Goal: Information Seeking & Learning: Learn about a topic

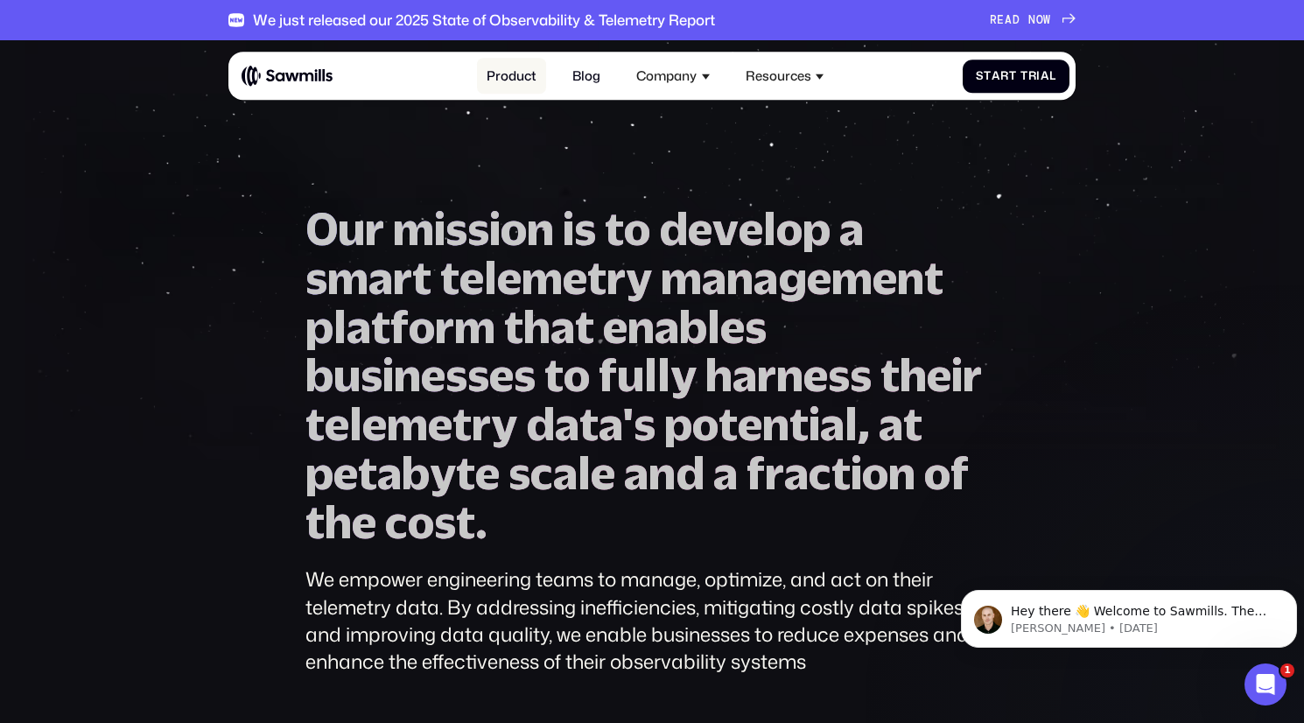
click at [504, 79] on link "Product" at bounding box center [511, 76] width 69 height 35
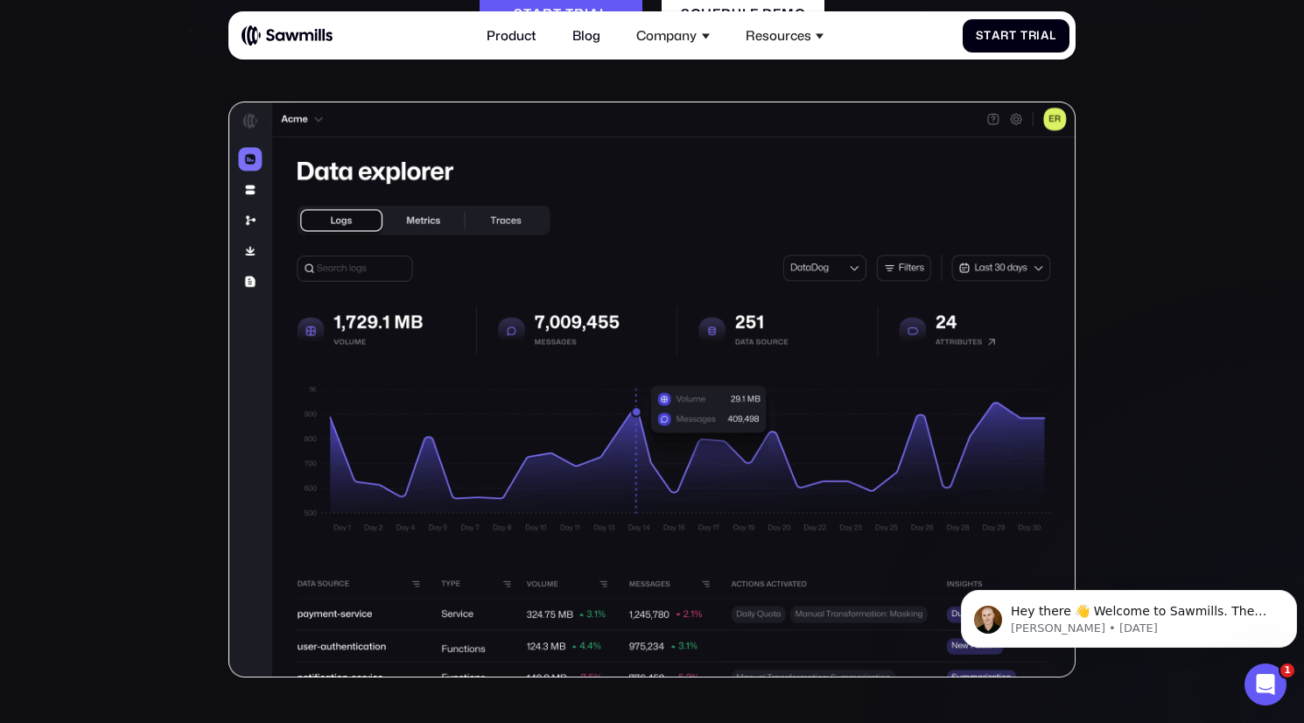
scroll to position [343, 0]
click at [250, 192] on img at bounding box center [652, 390] width 848 height 576
click at [371, 223] on img at bounding box center [652, 390] width 848 height 576
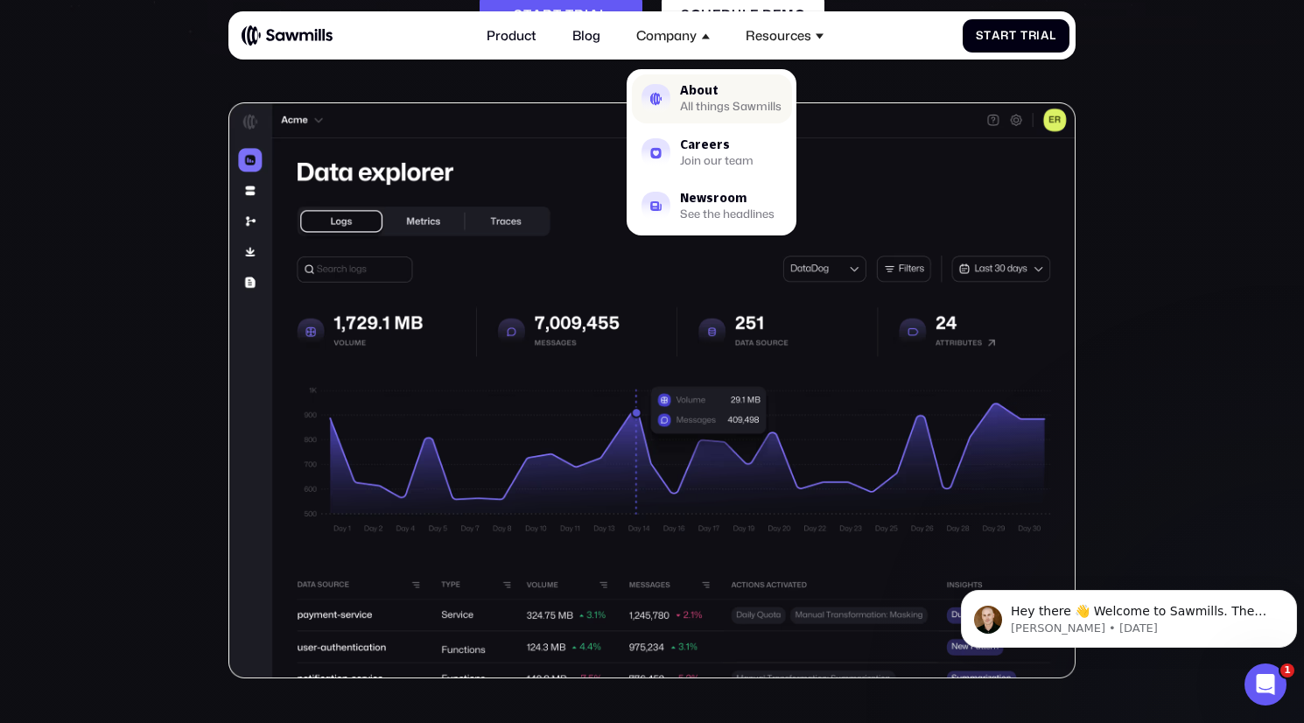
click at [705, 102] on div "All things Sawmills" at bounding box center [731, 107] width 102 height 11
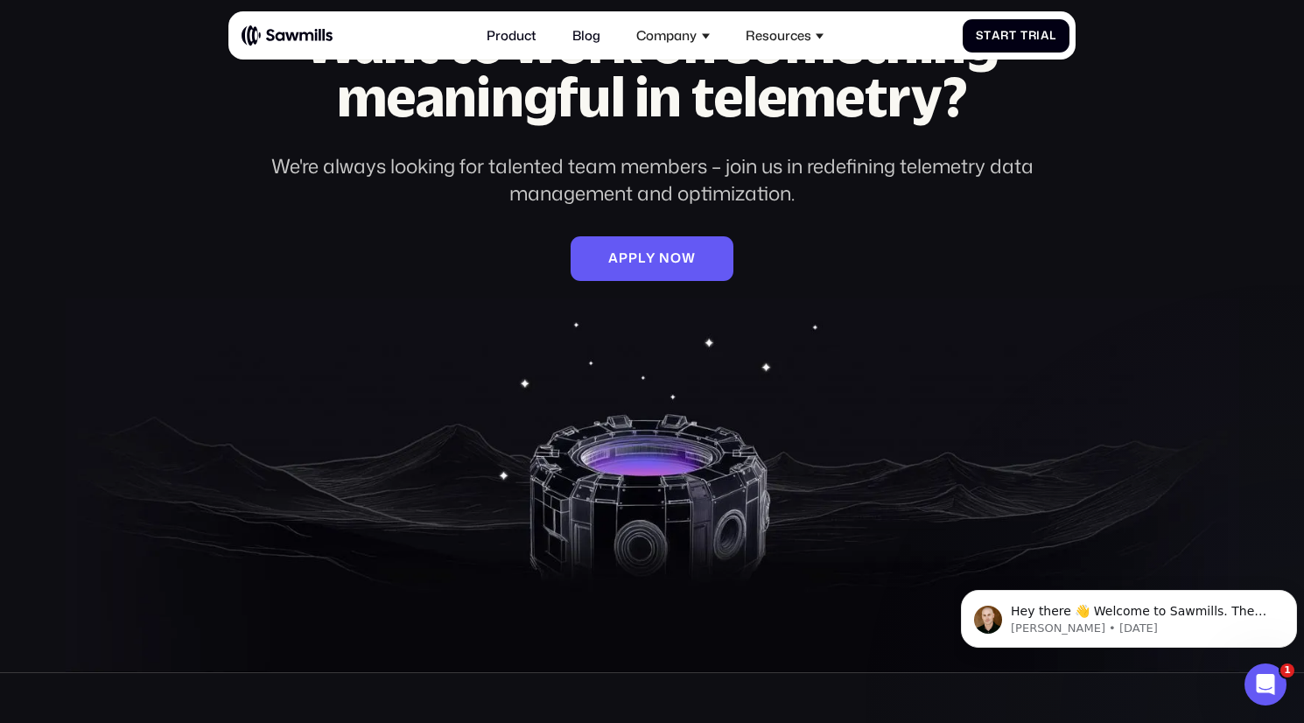
scroll to position [2501, 0]
click at [397, 476] on section "Want to work on something meaningful in telemetry? We're always looking for tal…" at bounding box center [652, 295] width 1304 height 753
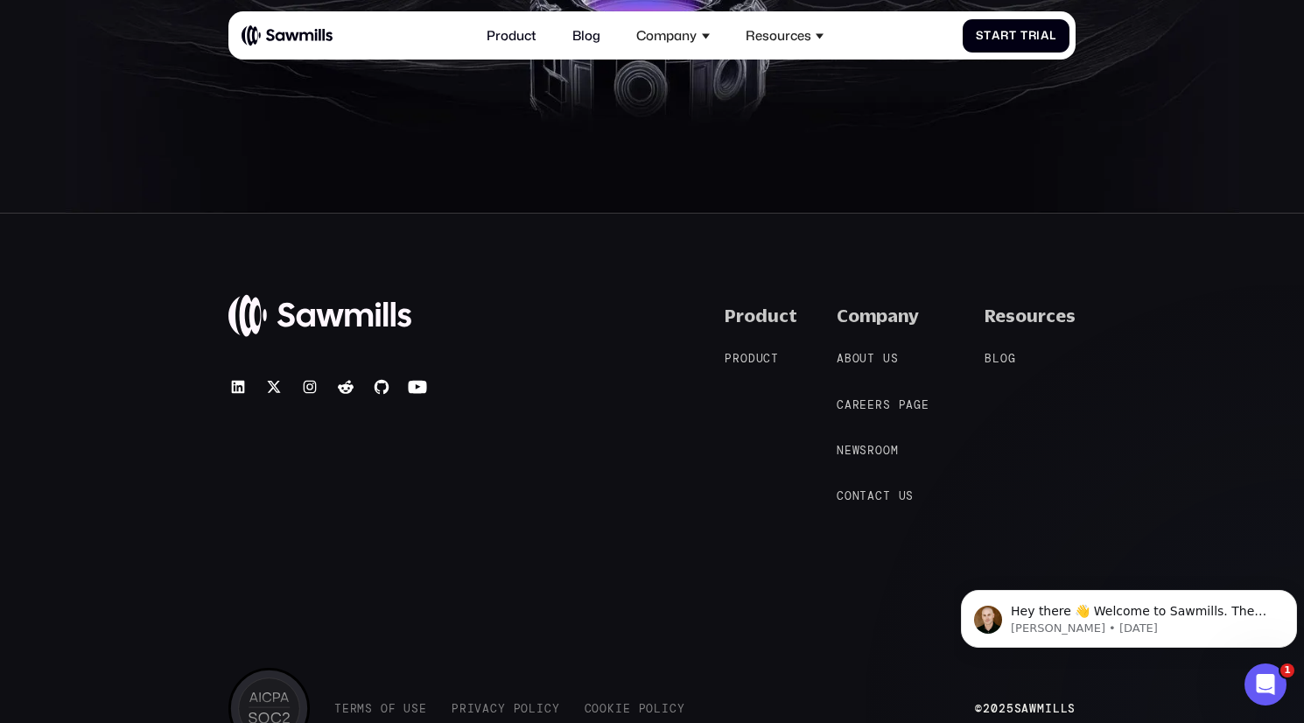
scroll to position [2963, 0]
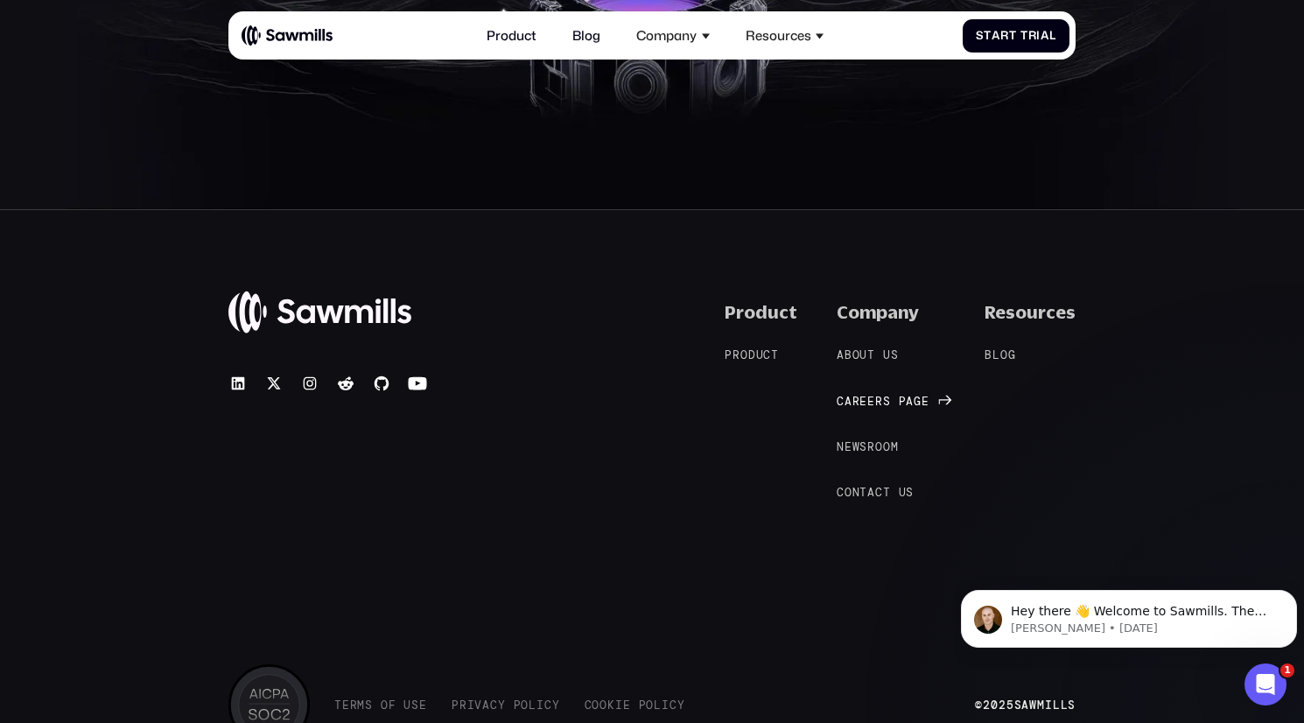
click at [876, 393] on link "C a r e e r s p a g e C a r e e r s p a g e" at bounding box center [891, 401] width 109 height 17
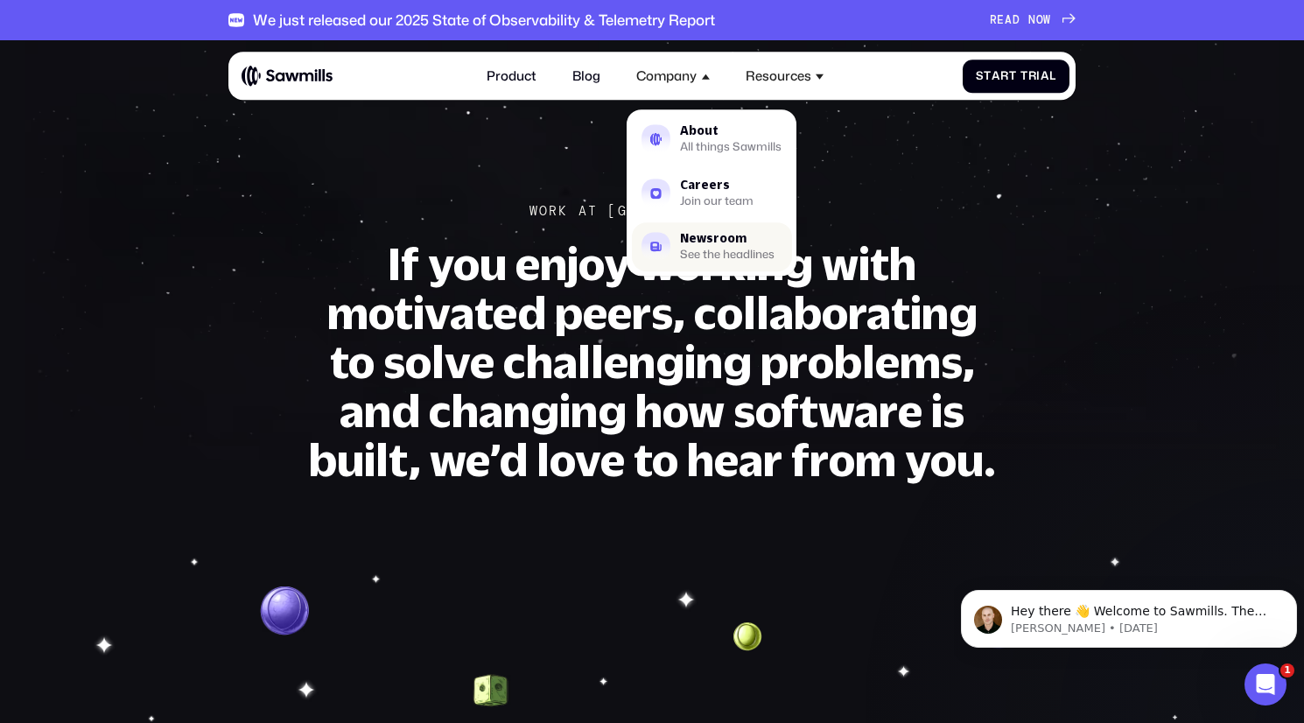
click at [704, 250] on div "See the headlines" at bounding box center [727, 255] width 95 height 11
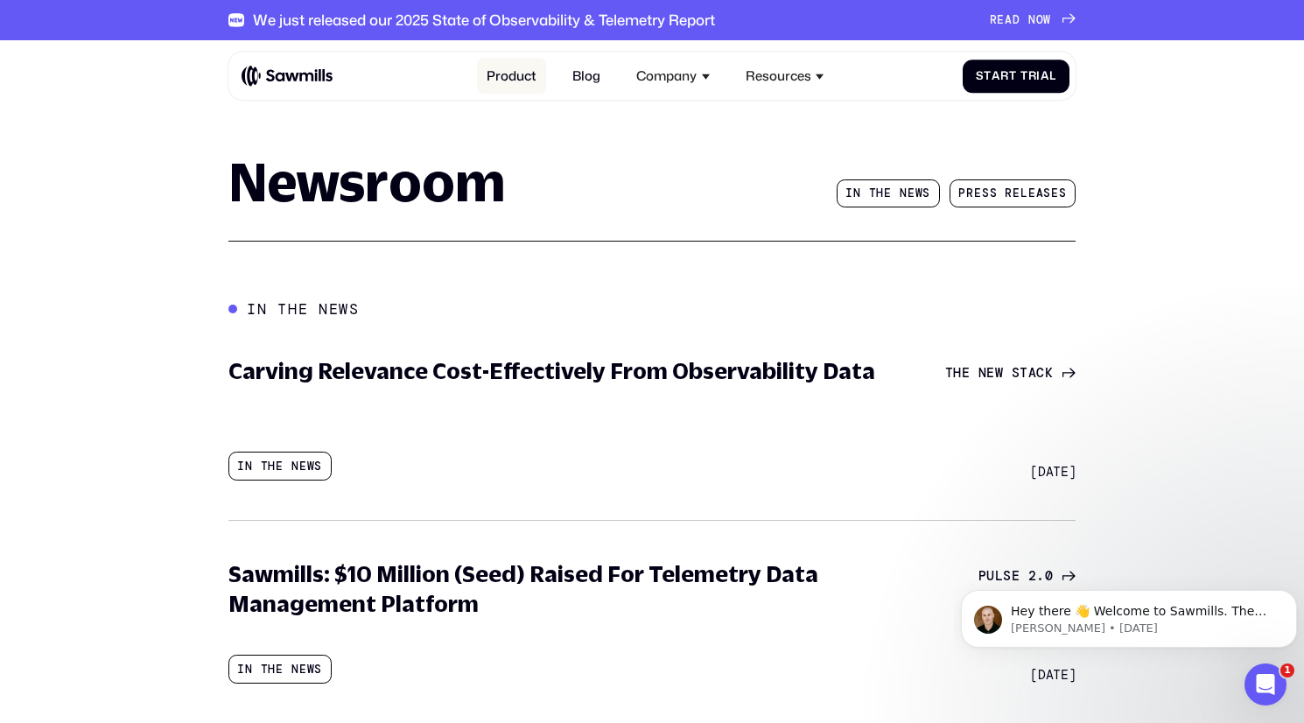
click at [512, 69] on link "Product" at bounding box center [511, 76] width 69 height 35
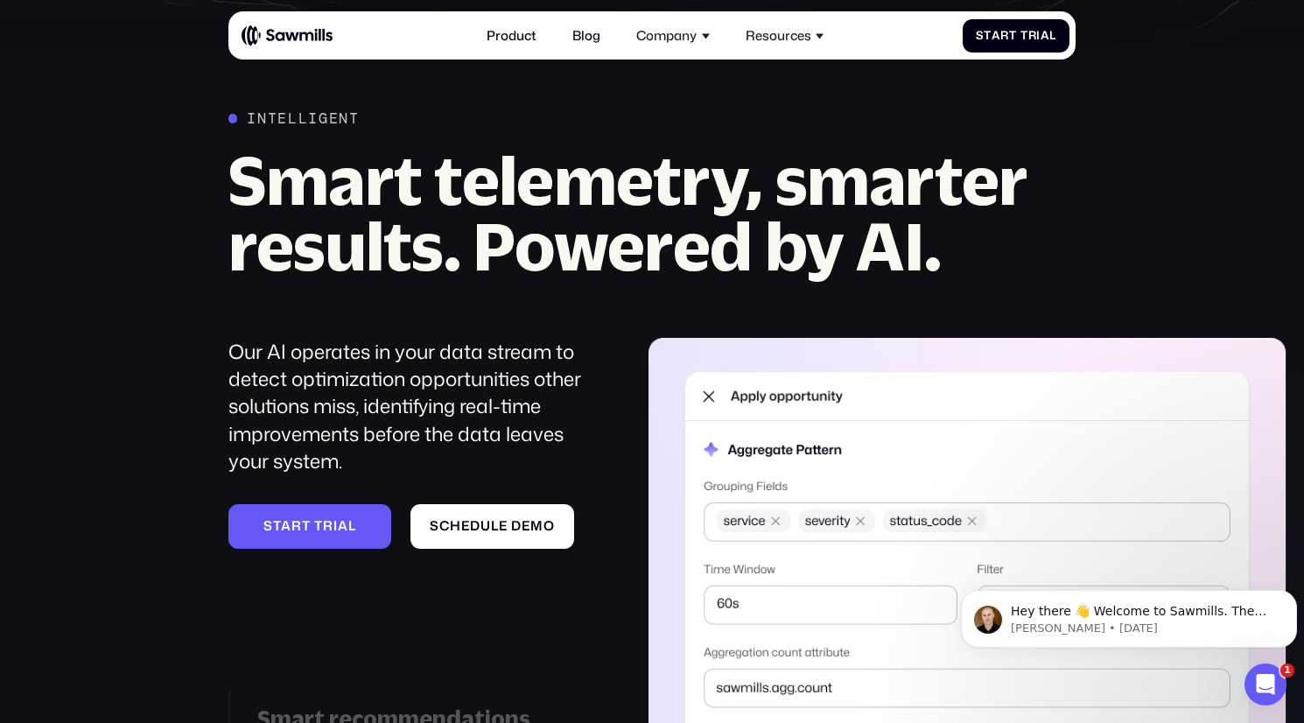
scroll to position [1690, 0]
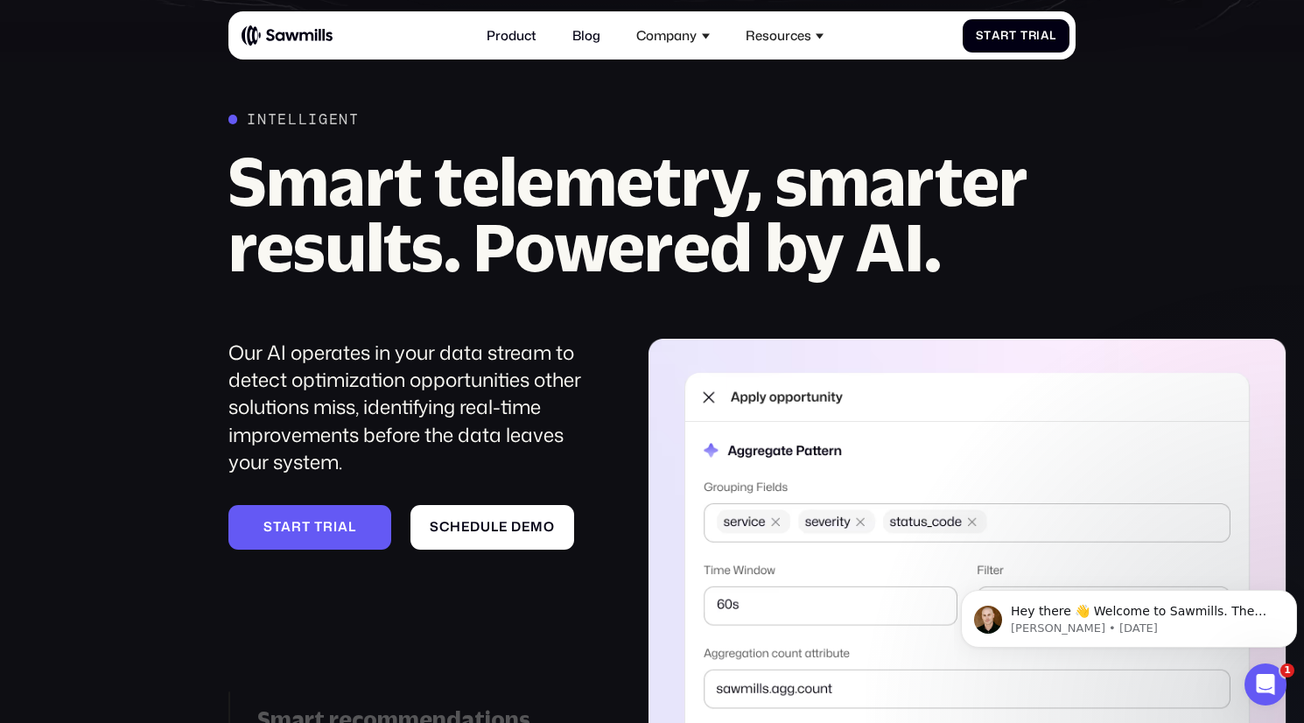
click at [352, 423] on div "Our AI operates in your data stream to detect optimization opportunities other …" at bounding box center [415, 407] width 375 height 137
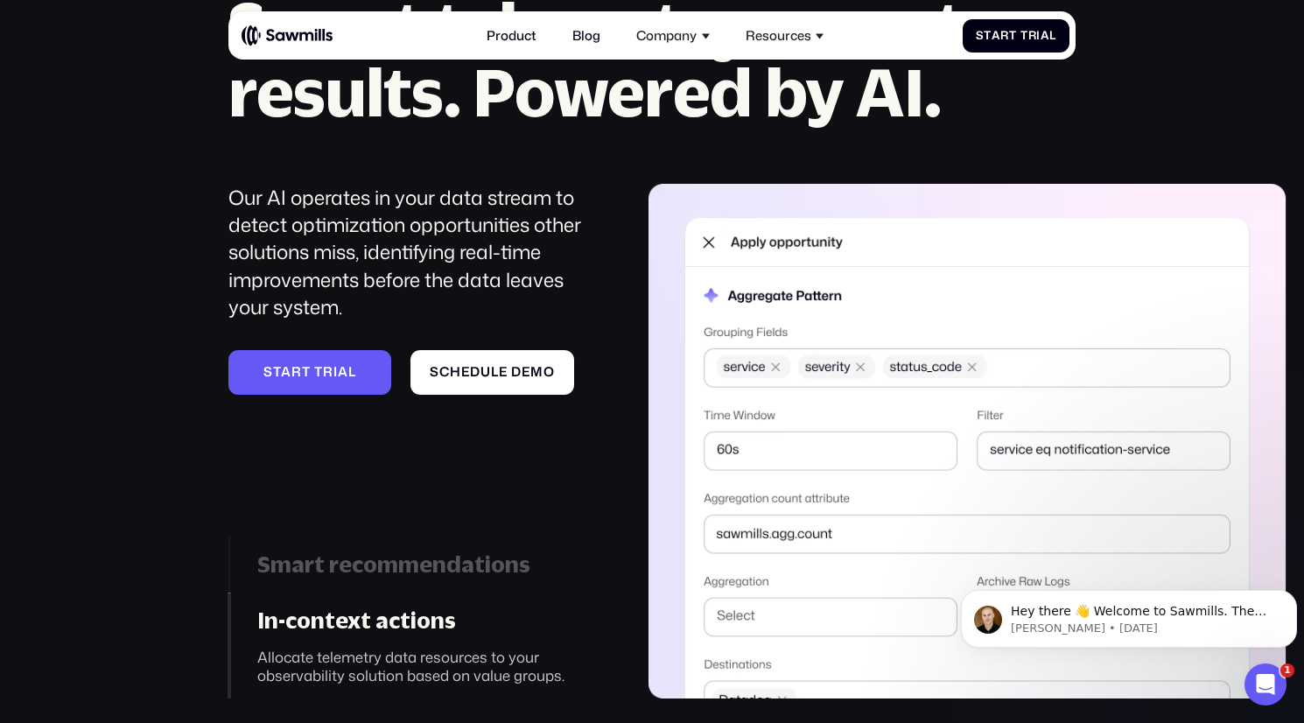
scroll to position [1846, 0]
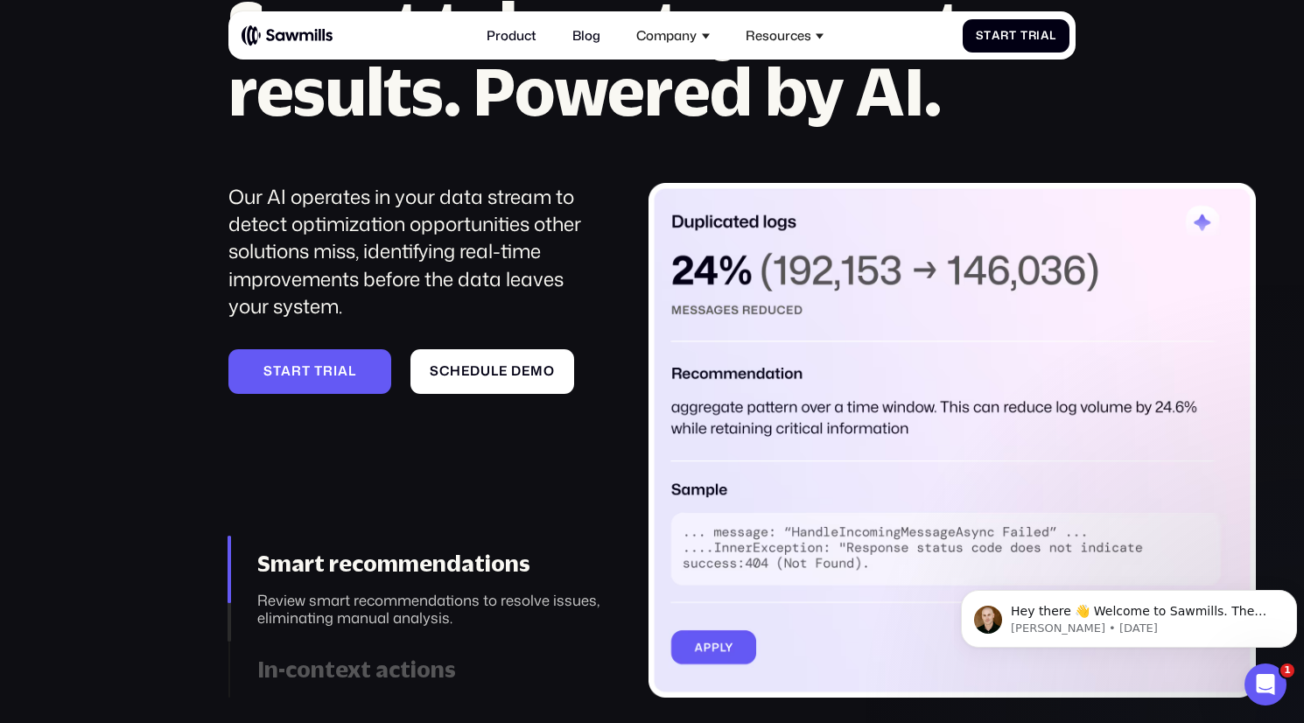
click at [736, 423] on img at bounding box center [952, 441] width 607 height 516
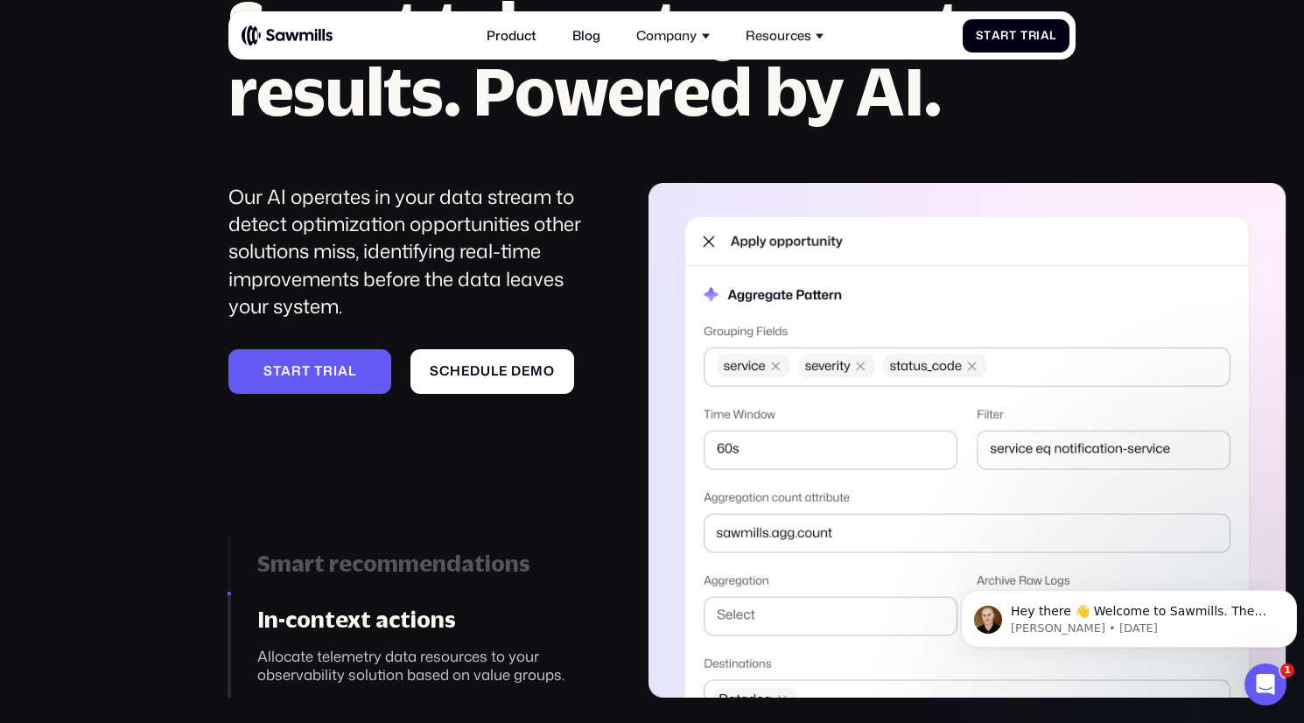
click at [736, 423] on img at bounding box center [968, 441] width 639 height 516
click at [754, 473] on img at bounding box center [968, 441] width 639 height 516
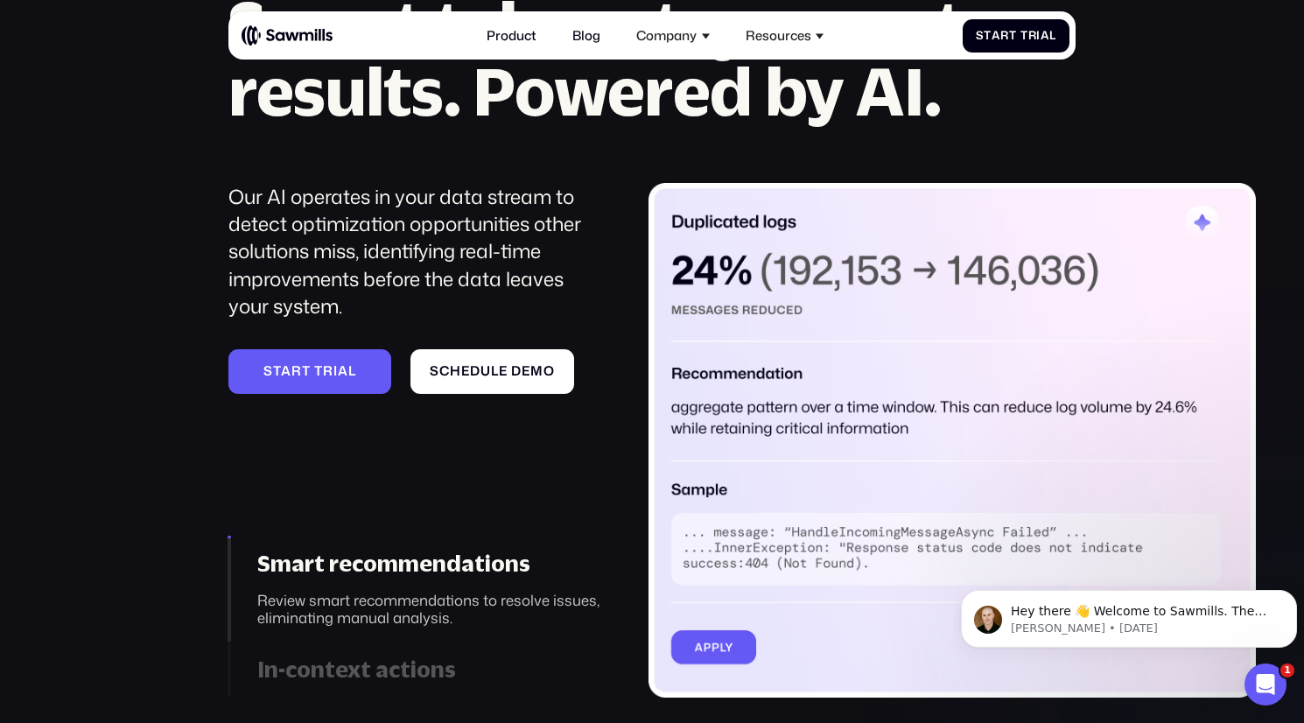
click at [556, 538] on link "Smart recommendations Review smart recommendations to resolve issues, eliminati…" at bounding box center [415, 589] width 375 height 106
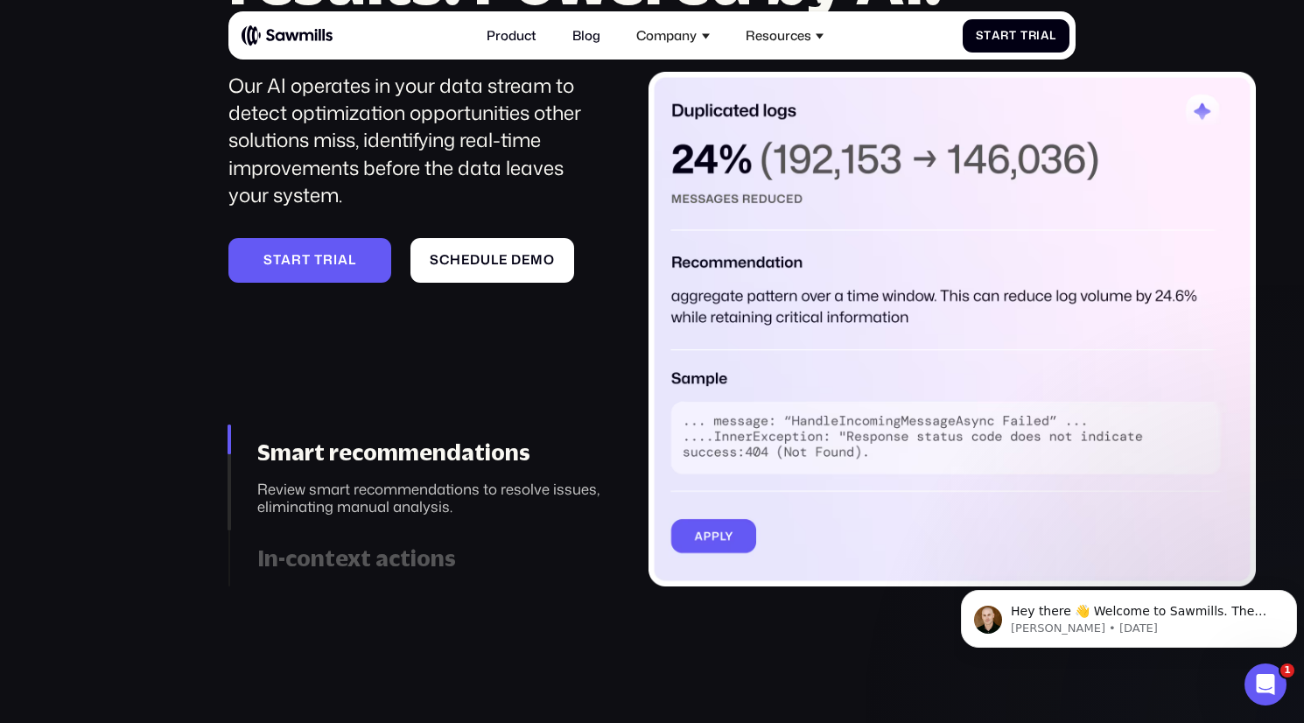
scroll to position [1958, 0]
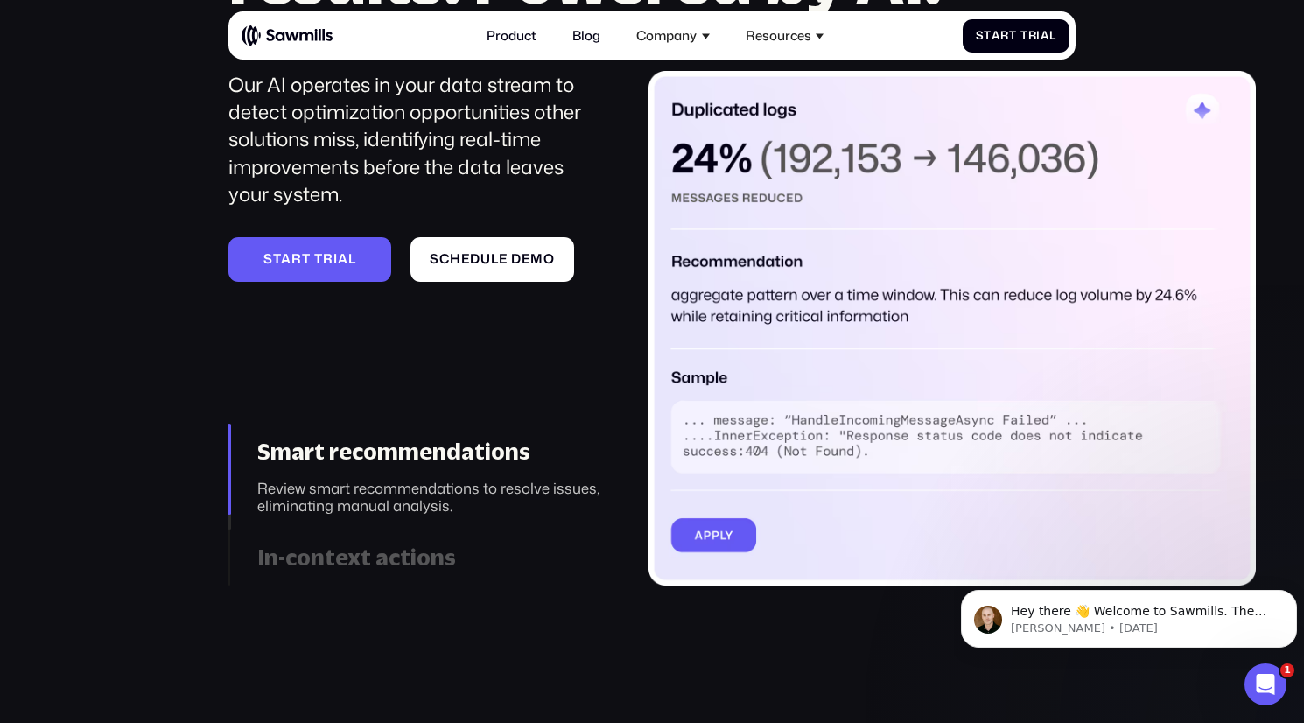
drag, startPoint x: 531, startPoint y: 512, endPoint x: 558, endPoint y: 640, distance: 130.5
click at [558, 640] on section "___________ Smart telemetry, smarter results. Powered by AI. Our AI operates in…" at bounding box center [652, 296] width 1304 height 1004
click at [390, 499] on div "Review smart recommendations to resolve issues, eliminating manual analysis." at bounding box center [430, 497] width 346 height 35
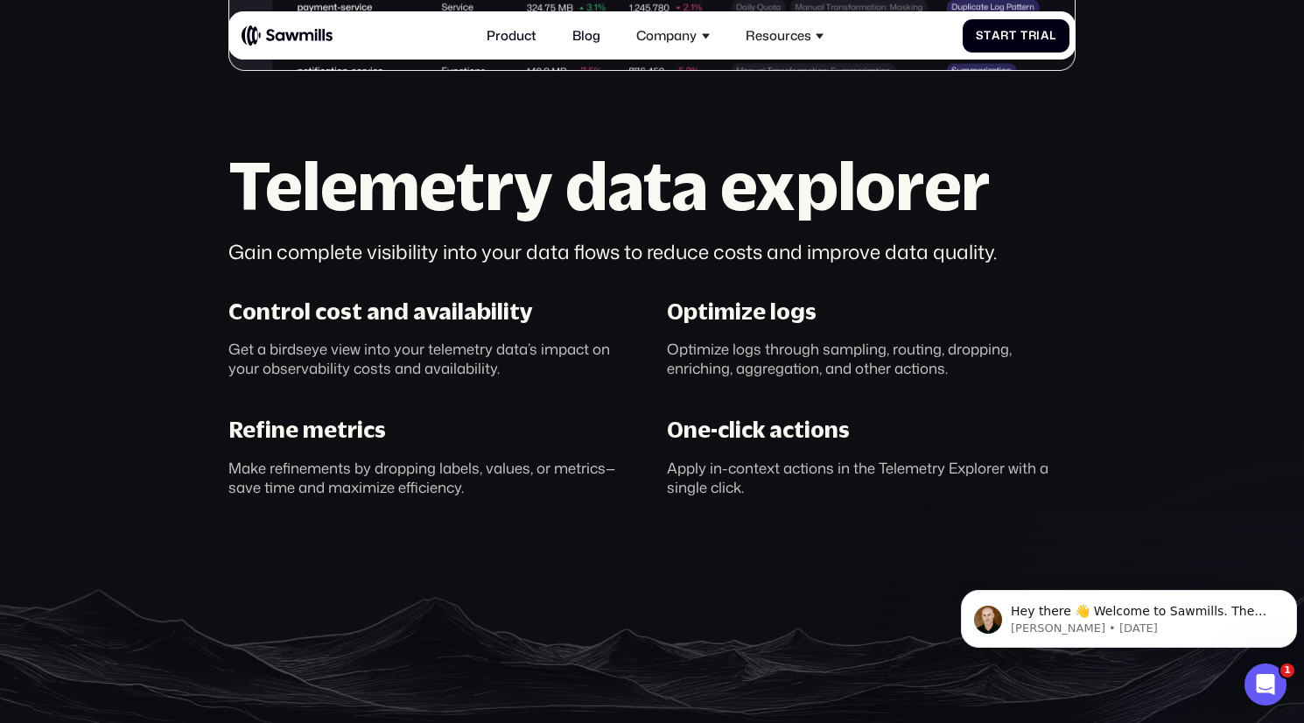
scroll to position [944, 0]
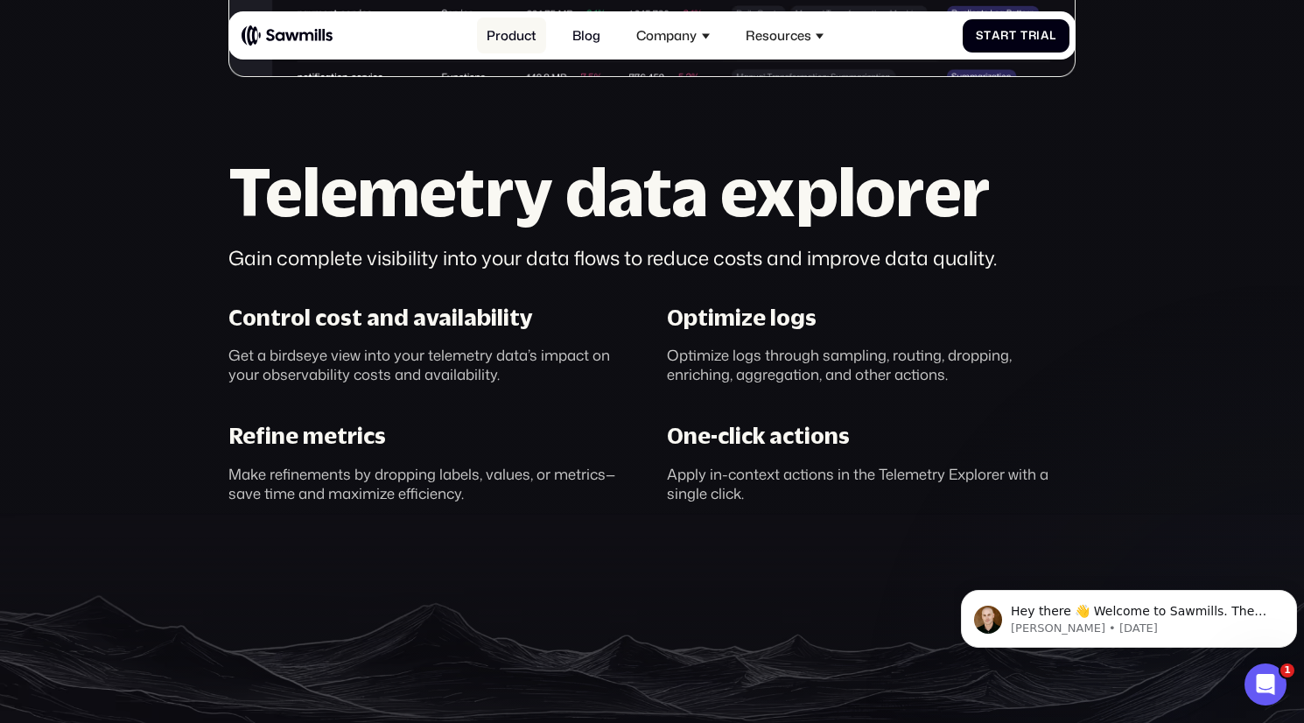
click at [512, 37] on link "Product" at bounding box center [511, 35] width 69 height 35
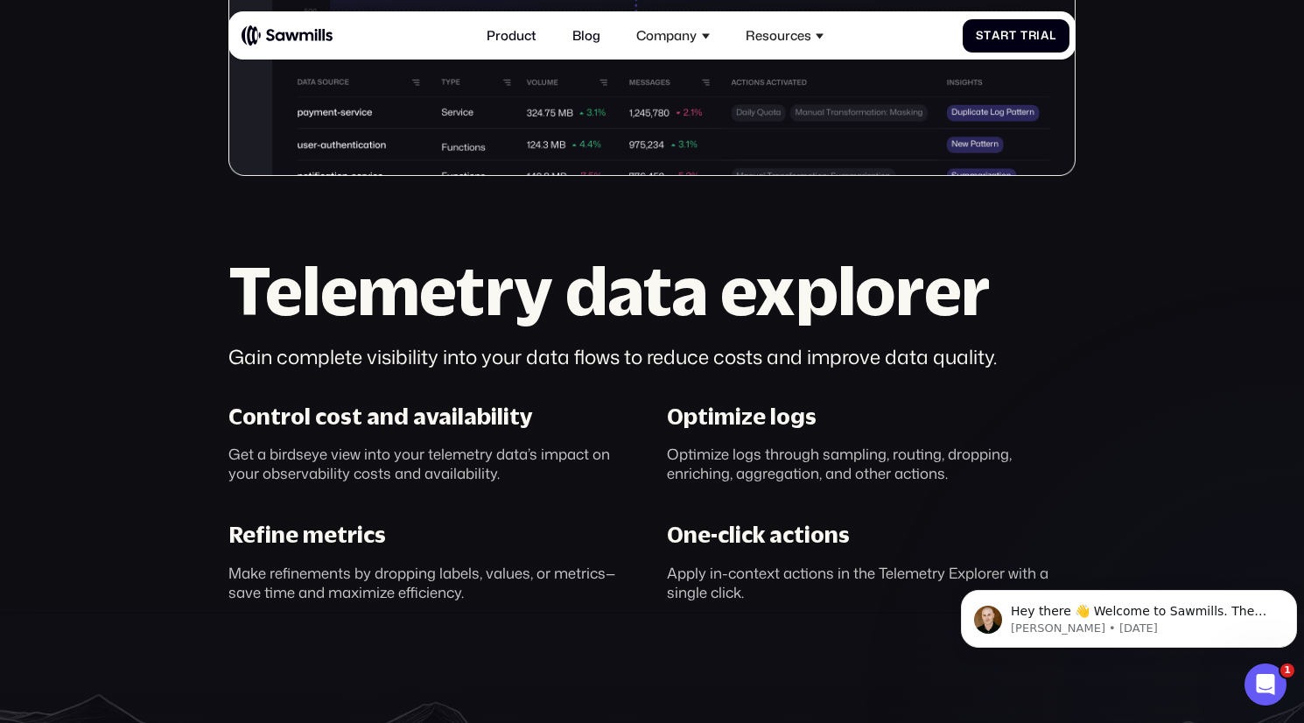
scroll to position [846, 0]
